Goal: Find specific page/section: Find specific page/section

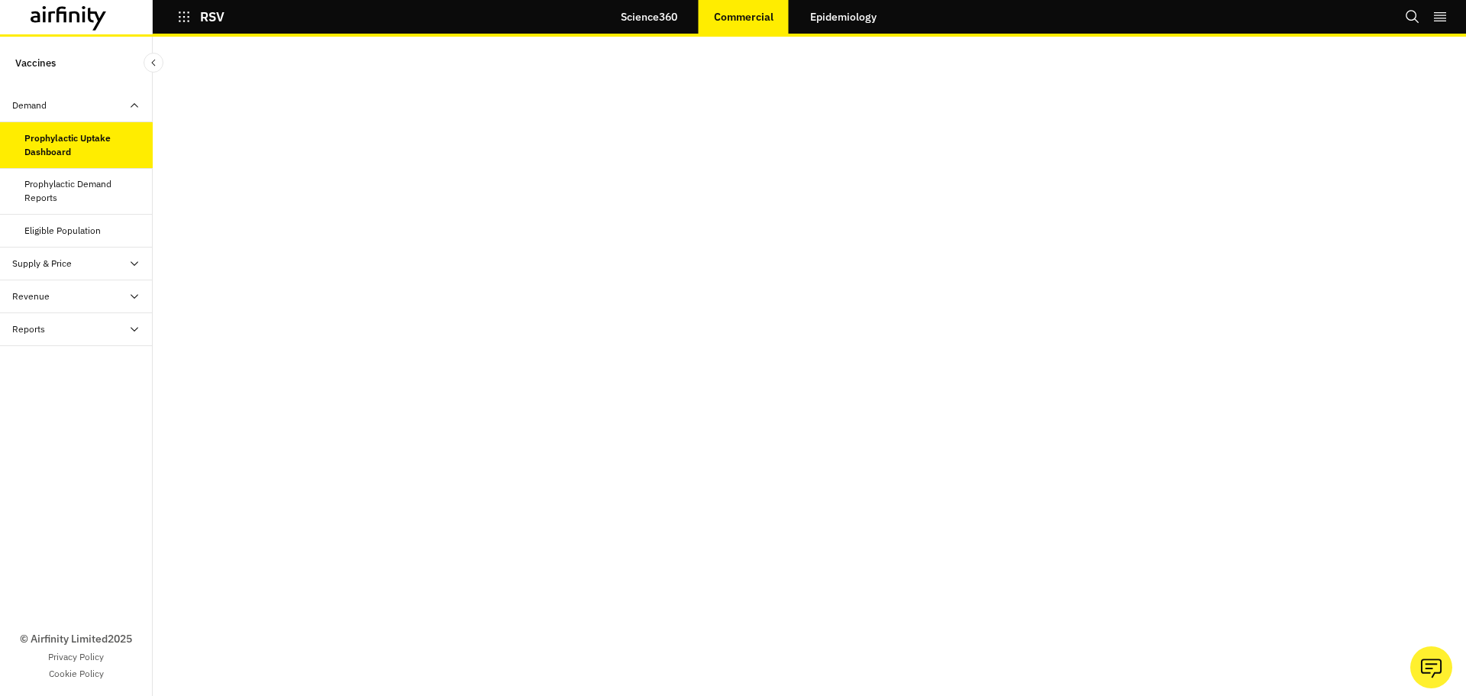
click at [178, 18] on icon "button" at bounding box center [184, 17] width 14 height 14
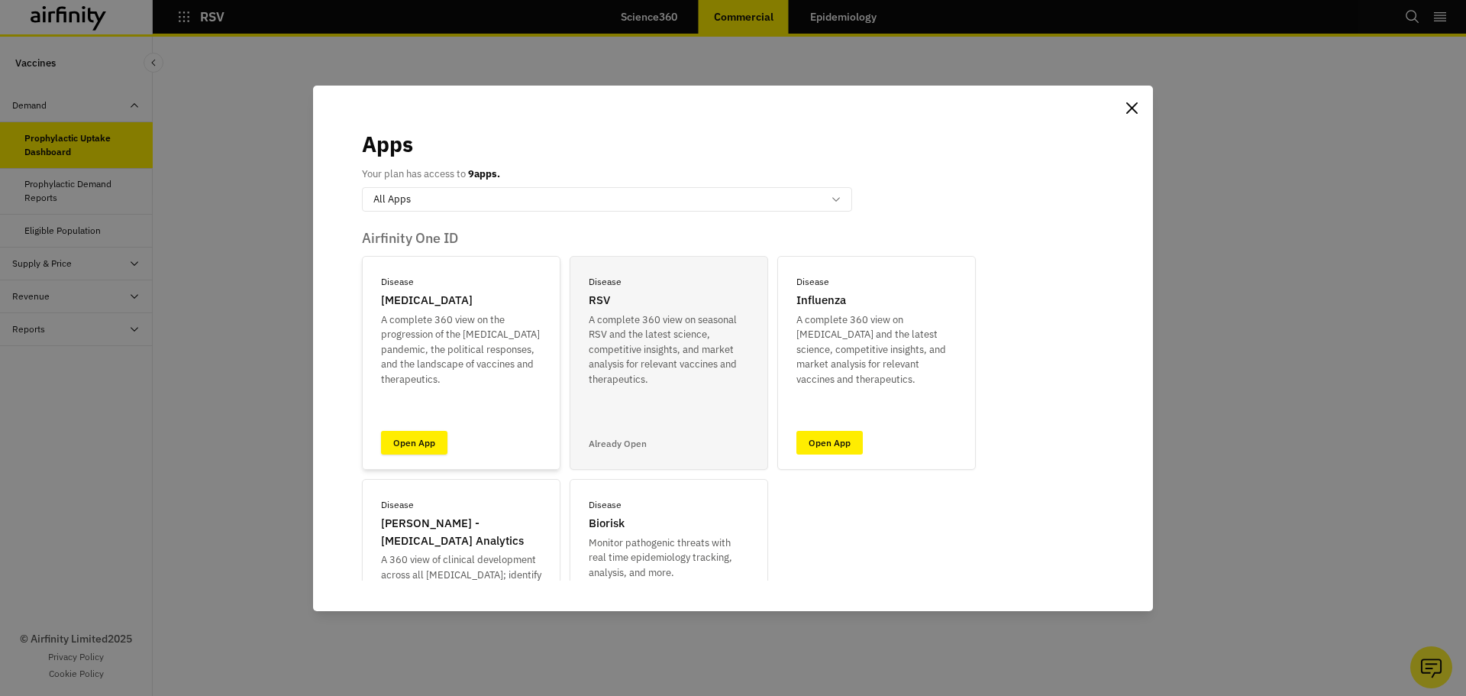
click at [415, 451] on link "Open App" at bounding box center [414, 443] width 66 height 24
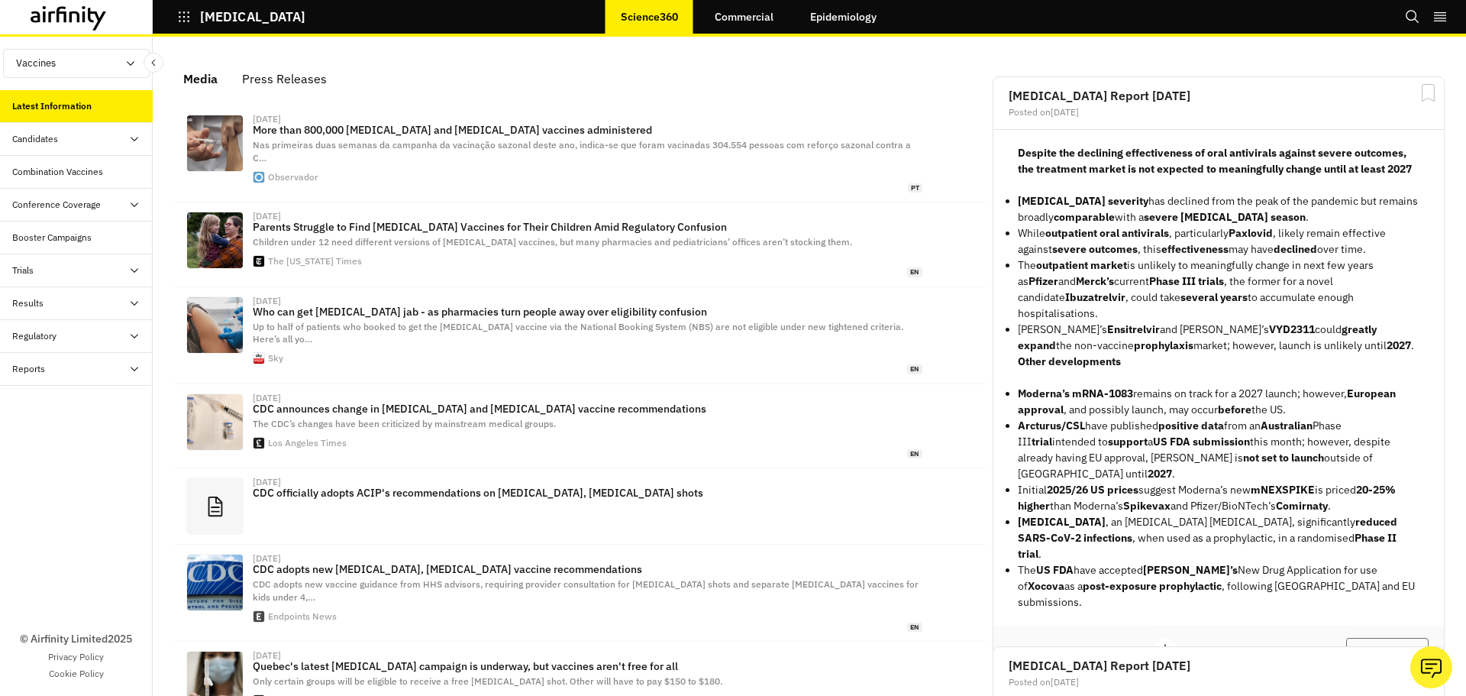
scroll to position [933, 447]
click at [725, 34] on link "Commercial" at bounding box center [744, 16] width 89 height 37
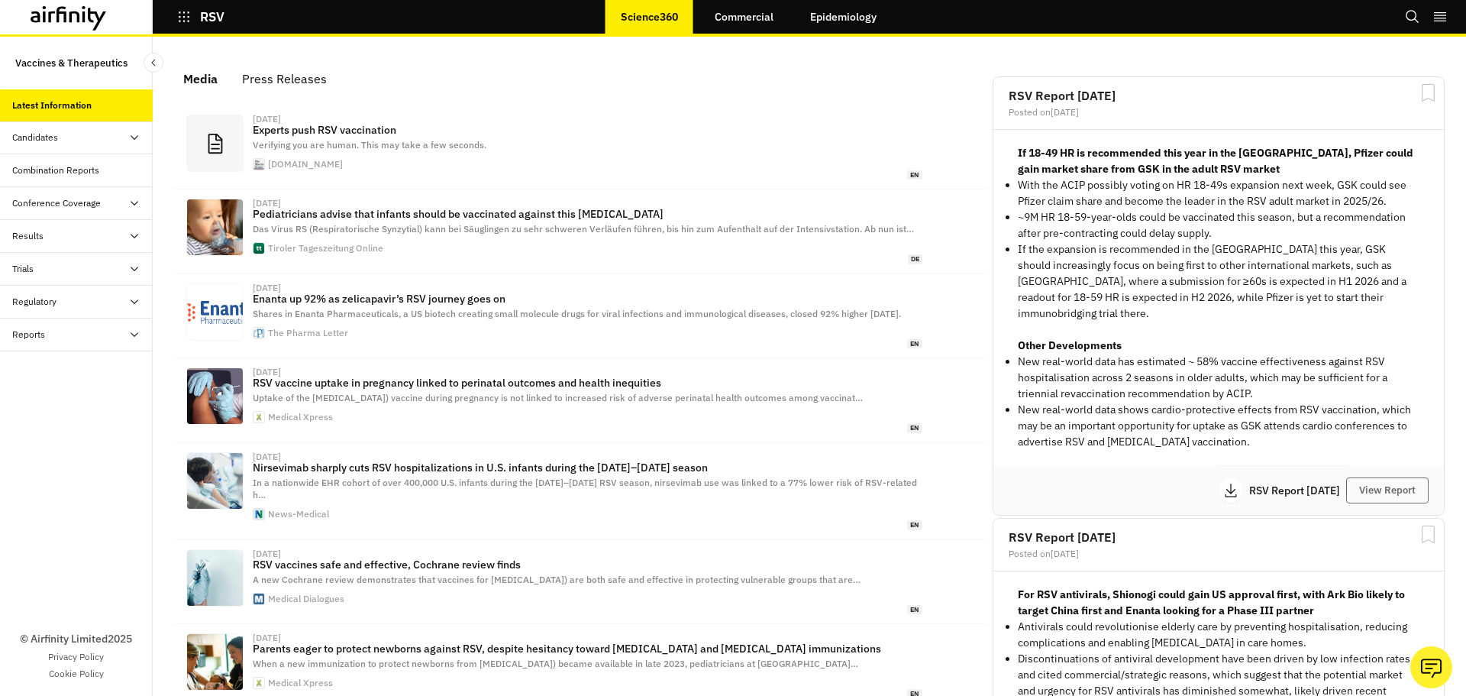
click at [761, 14] on link "Commercial" at bounding box center [744, 16] width 89 height 37
